Goal: Task Accomplishment & Management: Complete application form

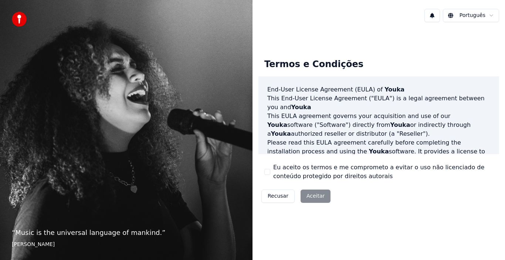
click at [317, 196] on div "Recusar Aceitar" at bounding box center [295, 196] width 75 height 19
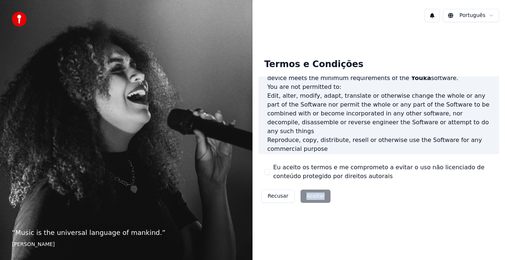
scroll to position [507, 0]
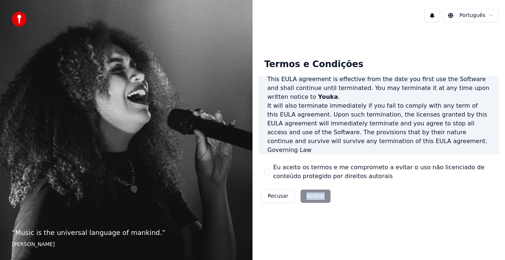
click at [315, 200] on div "Recusar Aceitar" at bounding box center [295, 196] width 75 height 19
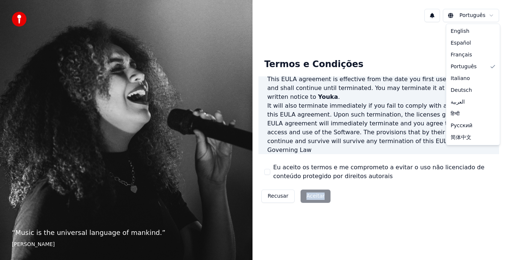
click at [471, 18] on html "“ Music is the universal language of mankind. ” Henry Wadsworth Longfellow Port…" at bounding box center [252, 130] width 505 height 260
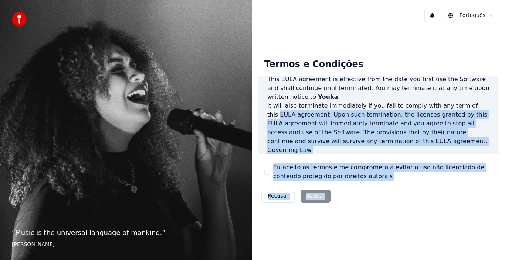
click at [467, 68] on div "Termos e Condições End-User License Agreement (EULA) of Youka This End-User Lic…" at bounding box center [378, 129] width 240 height 153
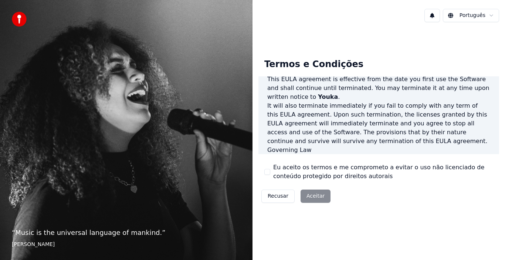
click at [313, 198] on div "Recusar Aceitar" at bounding box center [295, 196] width 75 height 19
click at [72, 219] on div "“ Music is the universal language of mankind. ” Henry Wadsworth Longfellow" at bounding box center [126, 130] width 252 height 260
click at [160, 82] on div "“ Music is the universal language of mankind. ” Henry Wadsworth Longfellow" at bounding box center [126, 130] width 252 height 260
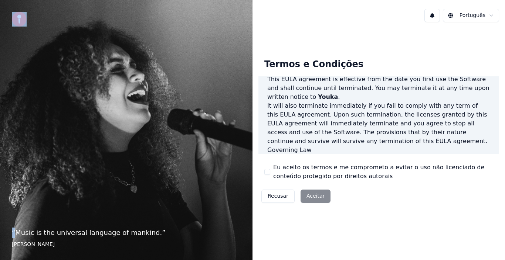
click at [160, 82] on div "“ Music is the universal language of mankind. ” Henry Wadsworth Longfellow" at bounding box center [126, 130] width 252 height 260
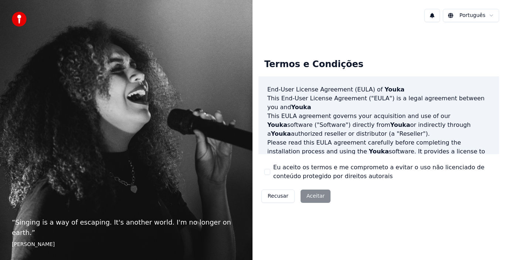
click at [311, 194] on div "Recusar Aceitar" at bounding box center [295, 196] width 75 height 19
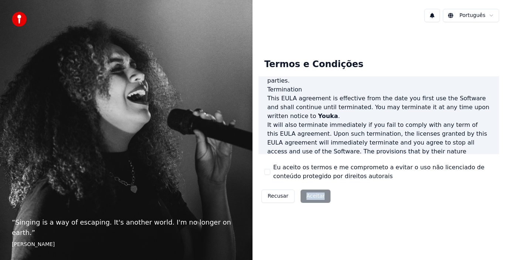
scroll to position [507, 0]
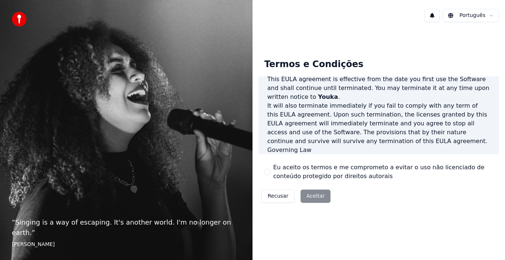
click at [356, 181] on div "Termos e Condições End-User License Agreement (EULA) of Youka This End-User Lic…" at bounding box center [378, 129] width 240 height 153
click at [320, 197] on div "Recusar Aceitar" at bounding box center [295, 196] width 75 height 19
click at [493, 15] on html "“ Singing is a way of escaping. It's another world. I'm no longer on earth. ” E…" at bounding box center [252, 130] width 505 height 260
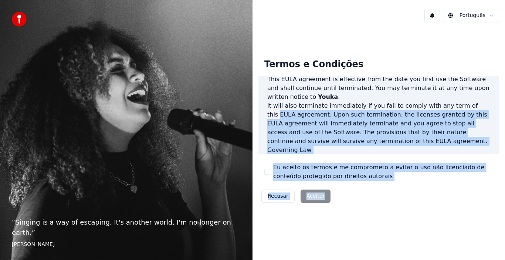
click at [477, 66] on div "Termos e Condições End-User License Agreement (EULA) of Youka This End-User Lic…" at bounding box center [378, 129] width 240 height 153
click at [477, 68] on div "Termos e Condições End-User License Agreement (EULA) of Youka This End-User Lic…" at bounding box center [378, 129] width 240 height 153
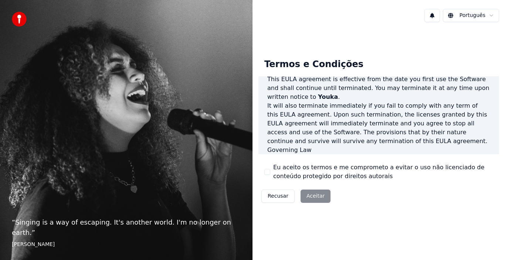
click at [274, 198] on button "Recusar" at bounding box center [277, 196] width 33 height 13
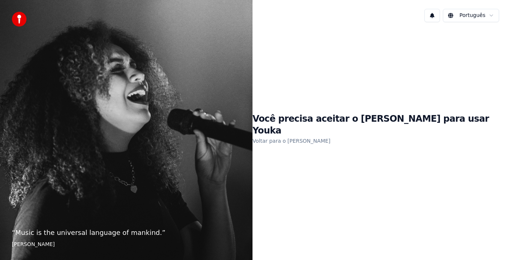
click at [409, 130] on h1 "Você precisa aceitar o EULA para usar Youka" at bounding box center [378, 125] width 252 height 24
click at [309, 137] on link "Voltar para o EULA" at bounding box center [291, 141] width 78 height 12
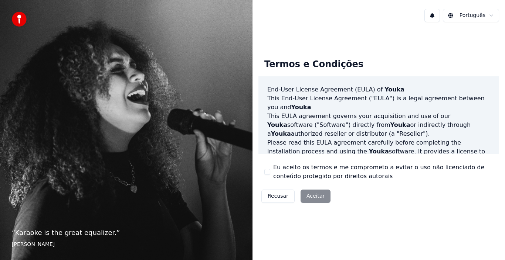
click at [313, 194] on div "Recusar Aceitar" at bounding box center [295, 196] width 75 height 19
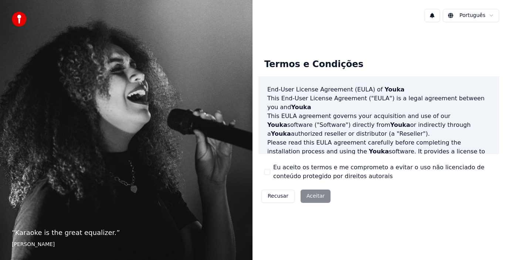
click at [18, 16] on img at bounding box center [19, 19] width 15 height 15
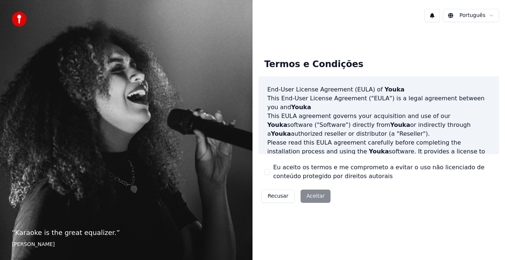
click at [314, 195] on div "Recusar Aceitar" at bounding box center [295, 196] width 75 height 19
click at [314, 196] on div "Recusar Aceitar" at bounding box center [295, 196] width 75 height 19
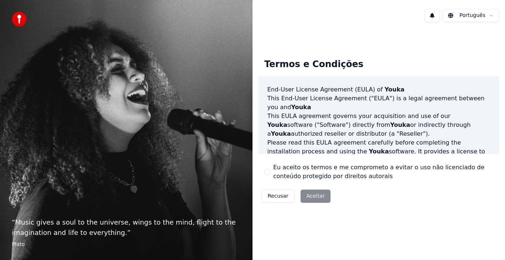
click at [311, 194] on div "Recusar Aceitar" at bounding box center [295, 196] width 75 height 19
drag, startPoint x: 311, startPoint y: 194, endPoint x: 316, endPoint y: 218, distance: 24.1
click at [316, 218] on div "Termos e Condições End-User License Agreement ([PERSON_NAME]) of Youka This End…" at bounding box center [378, 129] width 252 height 203
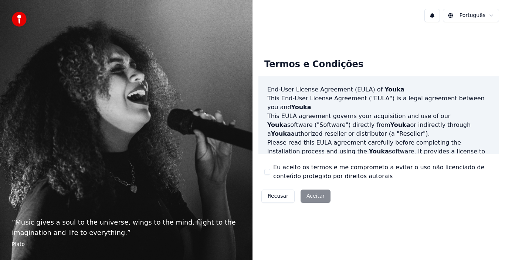
click at [458, 243] on div "Português Termos e Condições End-User License Agreement (EULA) of Youka This En…" at bounding box center [378, 130] width 252 height 260
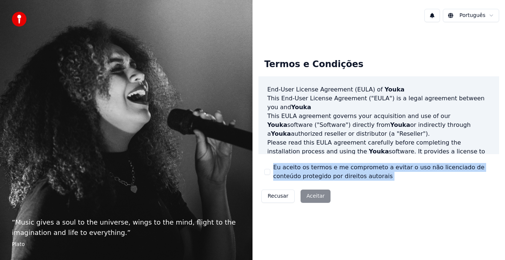
click at [458, 243] on div "Português Termos e Condições End-User License Agreement (EULA) of Youka This En…" at bounding box center [378, 130] width 252 height 260
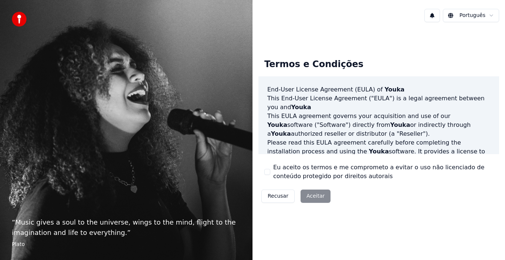
click at [458, 243] on div "Português Termos e Condições End-User License Agreement (EULA) of Youka This En…" at bounding box center [378, 130] width 252 height 260
click at [267, 171] on button "Eu aceito os termos e me comprometo a evitar o uso não licenciado de conteúdo p…" at bounding box center [267, 172] width 6 height 6
click at [318, 195] on button "Aceitar" at bounding box center [315, 196] width 30 height 13
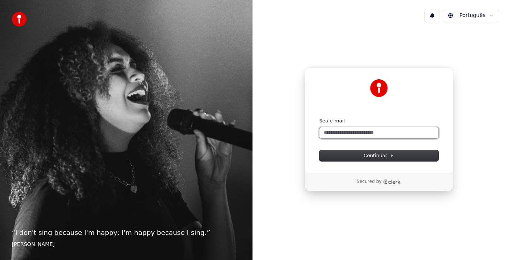
click at [342, 133] on input "Seu e-mail" at bounding box center [378, 132] width 119 height 11
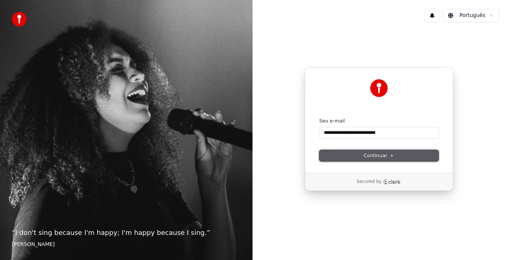
click at [393, 158] on button "Continuar" at bounding box center [378, 155] width 119 height 11
type input "**********"
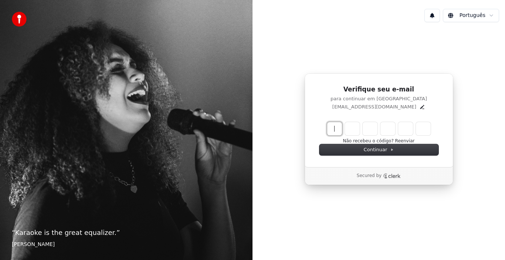
click at [333, 132] on input "Enter verification code" at bounding box center [386, 128] width 118 height 13
type input "******"
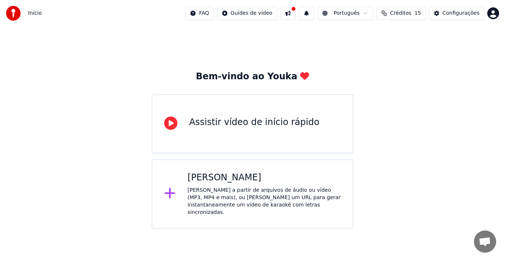
click at [270, 125] on div "Assistir vídeo de início rápido" at bounding box center [254, 123] width 130 height 12
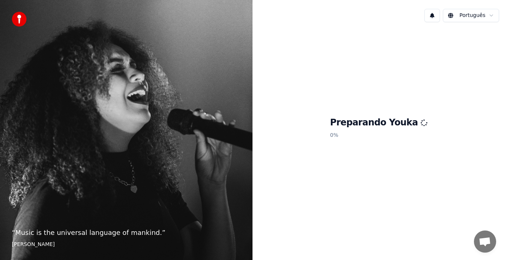
click at [449, 238] on div "Português Preparando Youka 0 %" at bounding box center [378, 130] width 252 height 260
click at [489, 242] on span "Bate-papo aberto" at bounding box center [484, 243] width 12 height 10
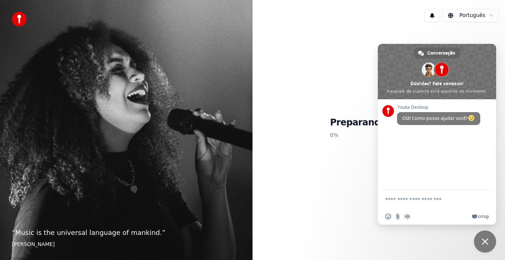
click at [489, 242] on span "Bate-papo" at bounding box center [485, 242] width 22 height 22
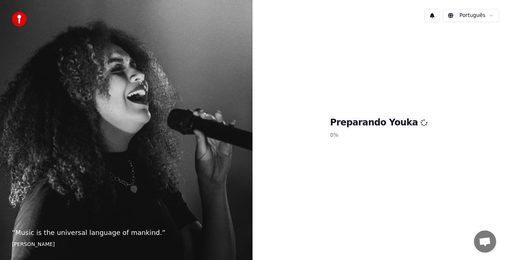
click at [489, 242] on span "Bate-papo aberto" at bounding box center [484, 243] width 12 height 10
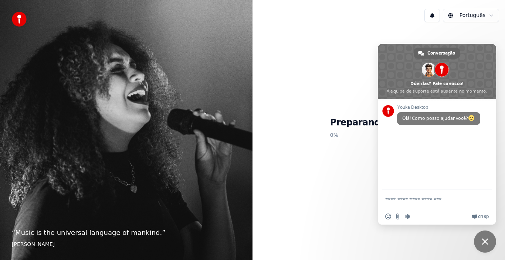
click at [489, 242] on span "Bate-papo" at bounding box center [485, 242] width 22 height 22
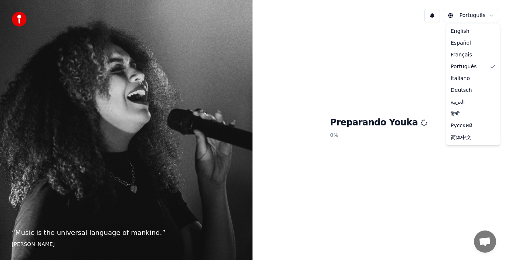
click at [485, 15] on html "“ Music is the universal language of mankind. ” [PERSON_NAME] Português Prepara…" at bounding box center [252, 130] width 505 height 260
